Goal: Find specific page/section: Find specific page/section

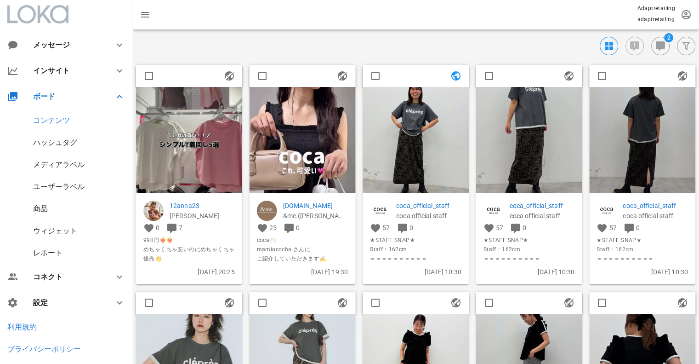
click at [42, 209] on div "商品" at bounding box center [40, 208] width 15 height 9
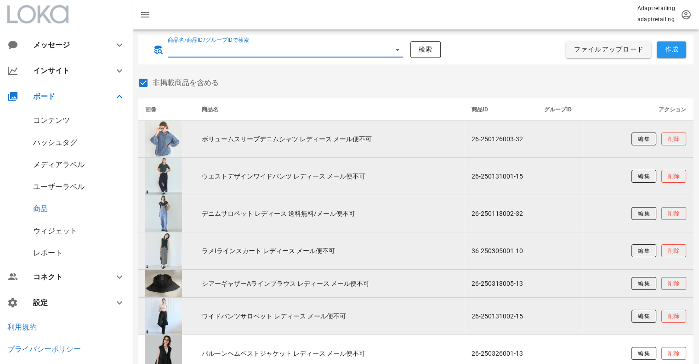
click at [243, 54] on input "商品名/商品ID/グループIDで検索" at bounding box center [273, 49] width 210 height 15
paste input "26-240714001-15"
type input "26-240714001-15"
click at [429, 47] on span "検索" at bounding box center [425, 49] width 15 height 8
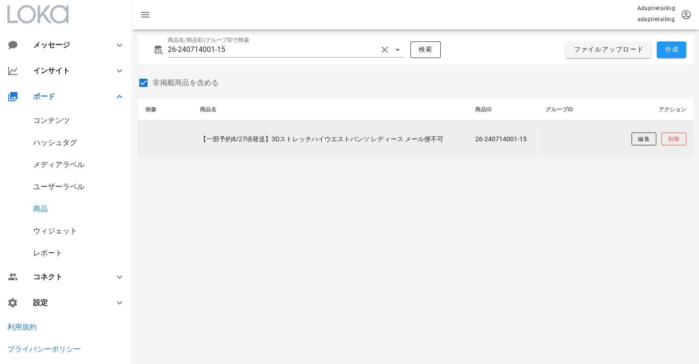
click at [216, 136] on td "【一部予約8/27頃発送】3Dストレッチハイウエストパンツ レディース メール便不可" at bounding box center [330, 138] width 275 height 37
click at [638, 139] on span "編集" at bounding box center [643, 139] width 12 height 8
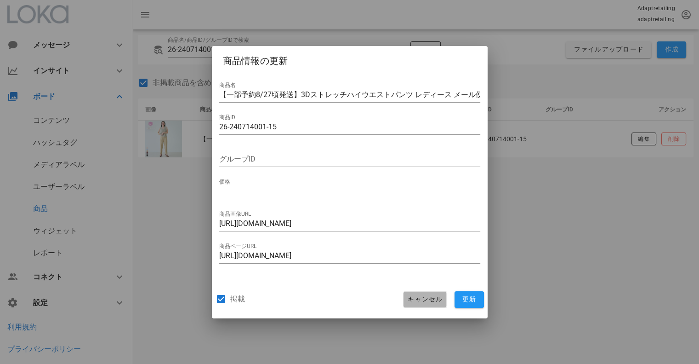
click at [419, 303] on span "キャンセル" at bounding box center [424, 299] width 35 height 8
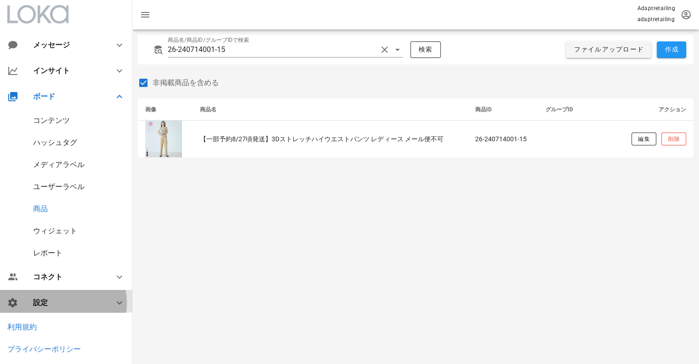
click at [60, 309] on div "設定" at bounding box center [66, 303] width 132 height 26
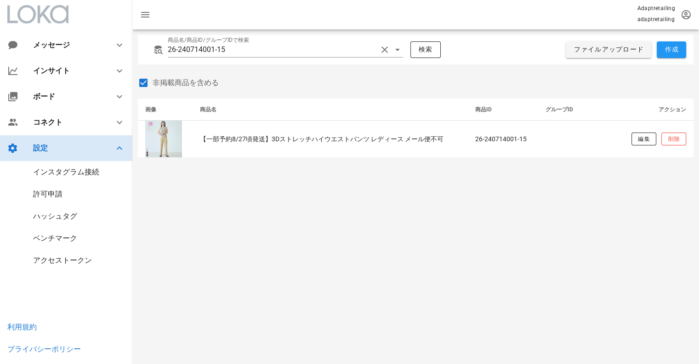
click at [118, 149] on icon at bounding box center [119, 147] width 11 height 11
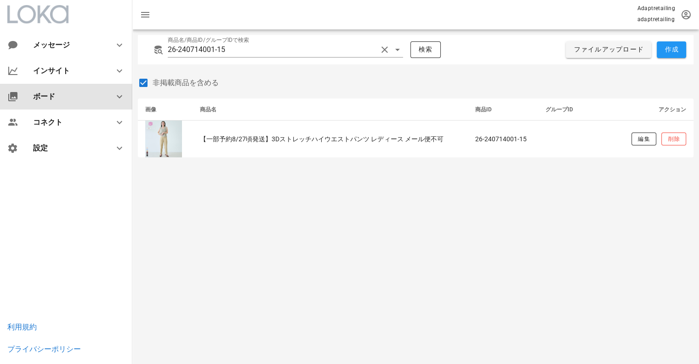
click at [114, 94] on icon at bounding box center [119, 96] width 11 height 11
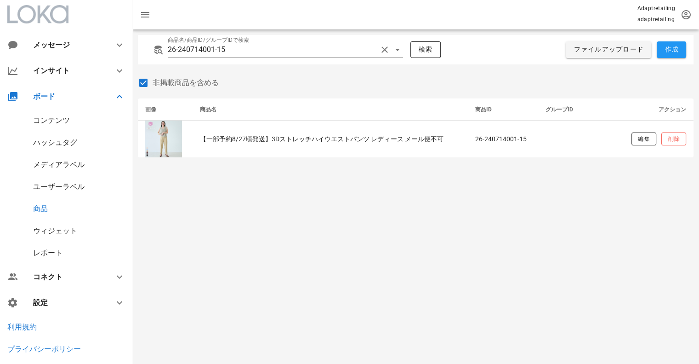
click at [67, 118] on div "コンテンツ" at bounding box center [51, 120] width 37 height 9
